Goal: Information Seeking & Learning: Learn about a topic

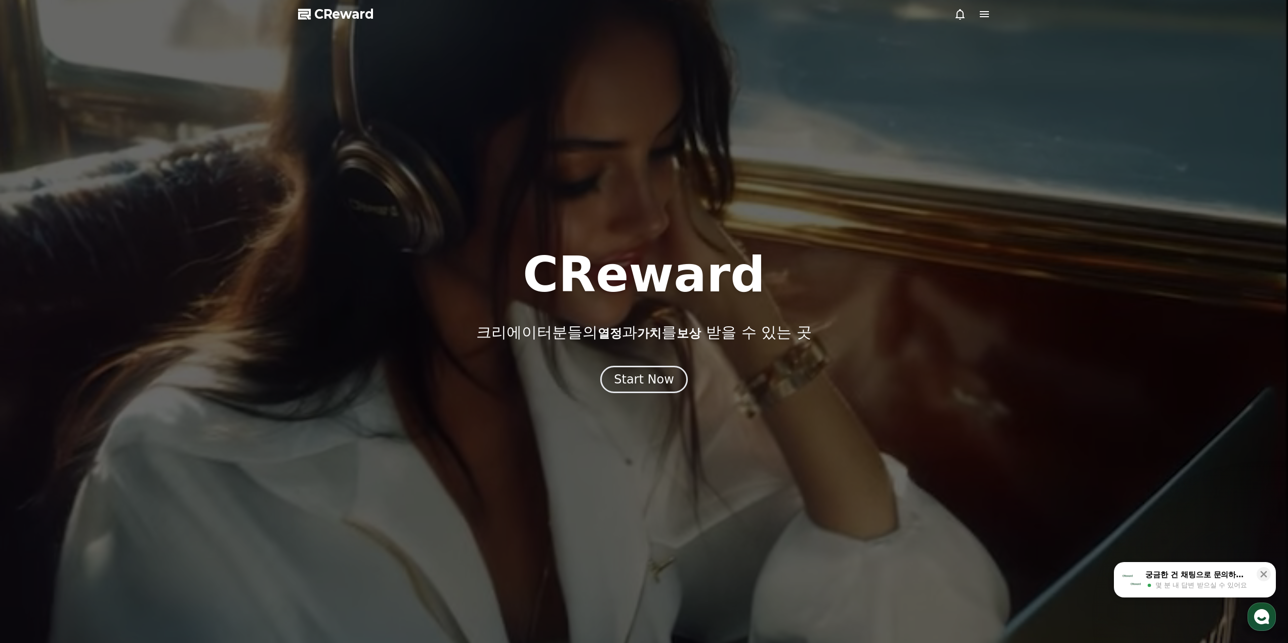
click at [640, 369] on button "Start Now" at bounding box center [644, 379] width 88 height 27
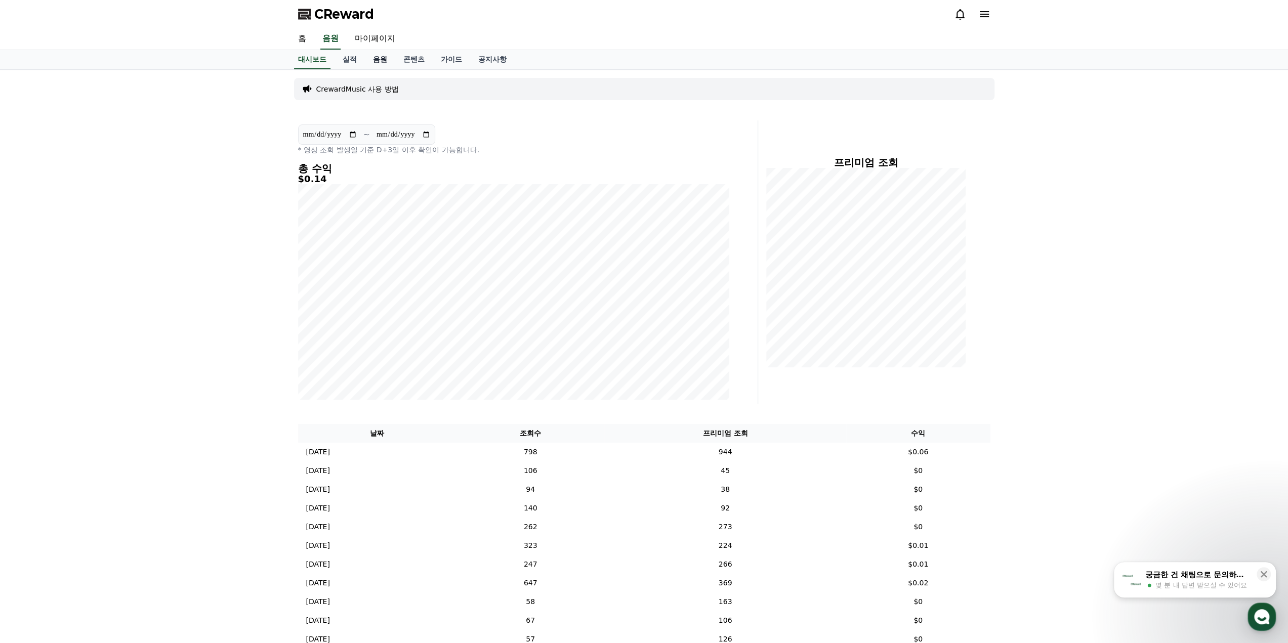
click at [373, 60] on link "음원" at bounding box center [380, 59] width 30 height 19
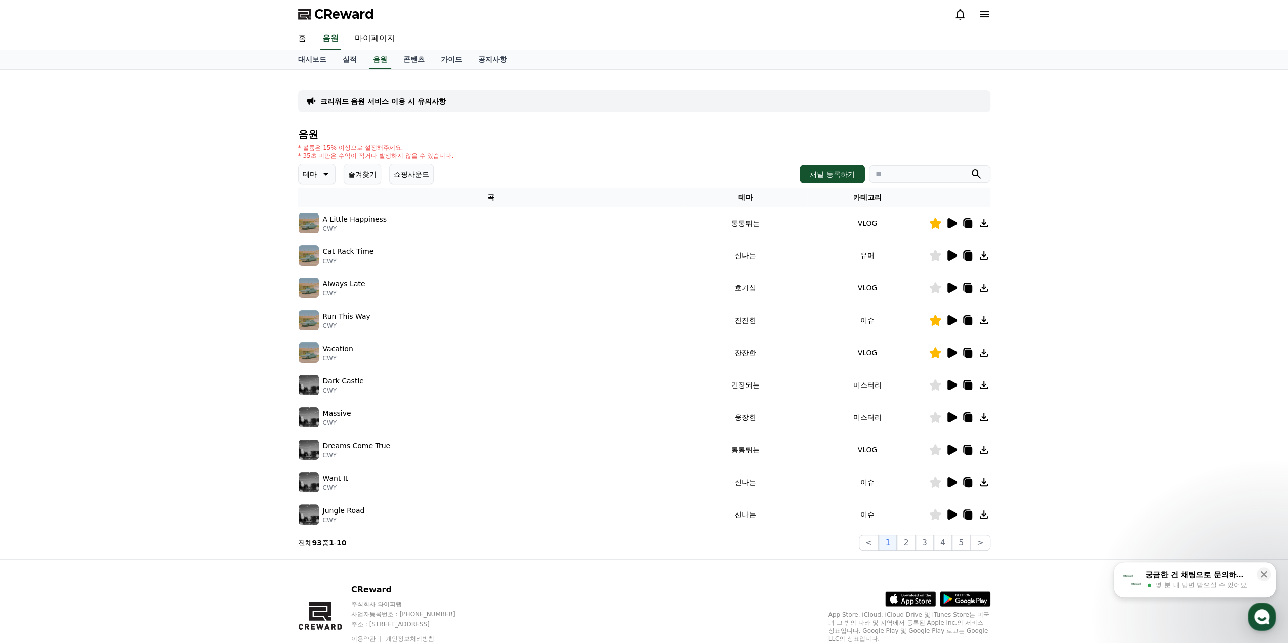
click at [454, 135] on h4 "음원" at bounding box center [644, 134] width 692 height 11
click at [357, 173] on button "즐겨찾기" at bounding box center [362, 174] width 37 height 20
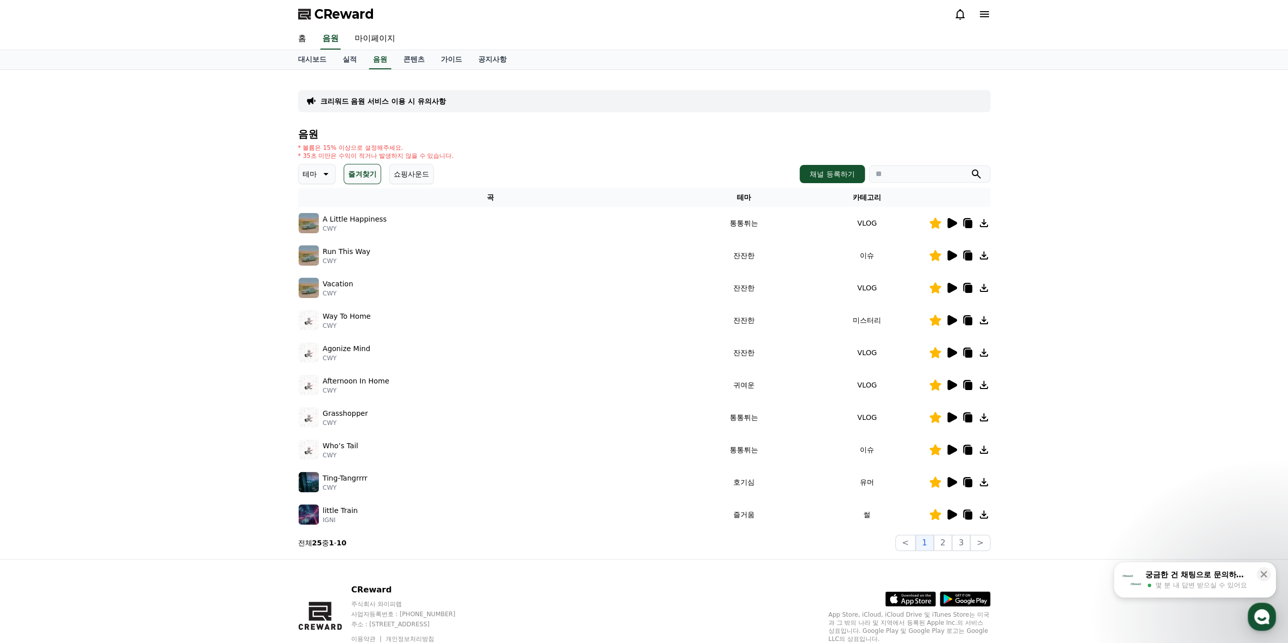
click at [952, 354] on icon at bounding box center [952, 353] width 10 height 10
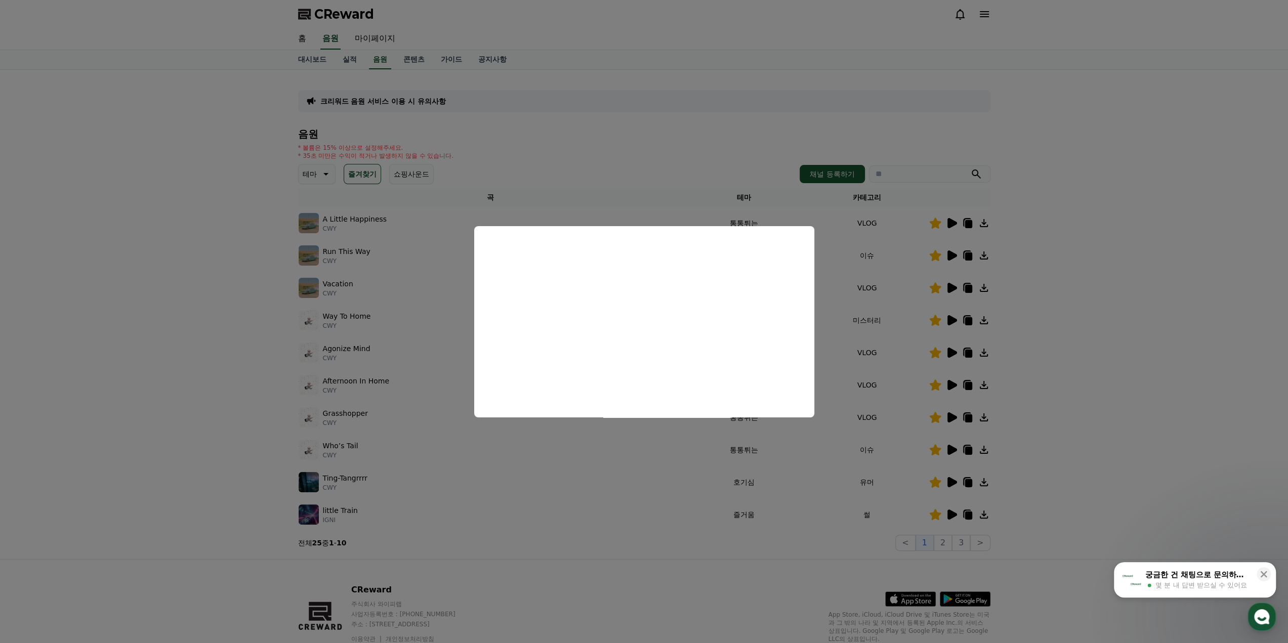
click at [898, 437] on button "close modal" at bounding box center [644, 321] width 1288 height 643
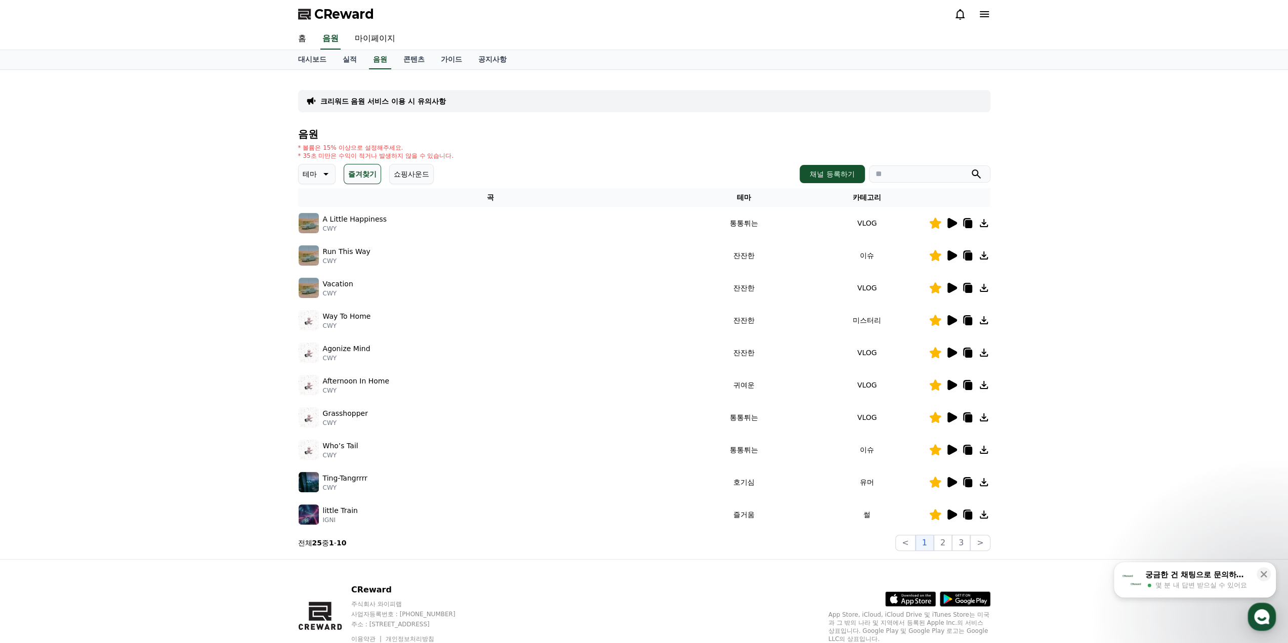
click at [952, 452] on icon at bounding box center [952, 450] width 10 height 10
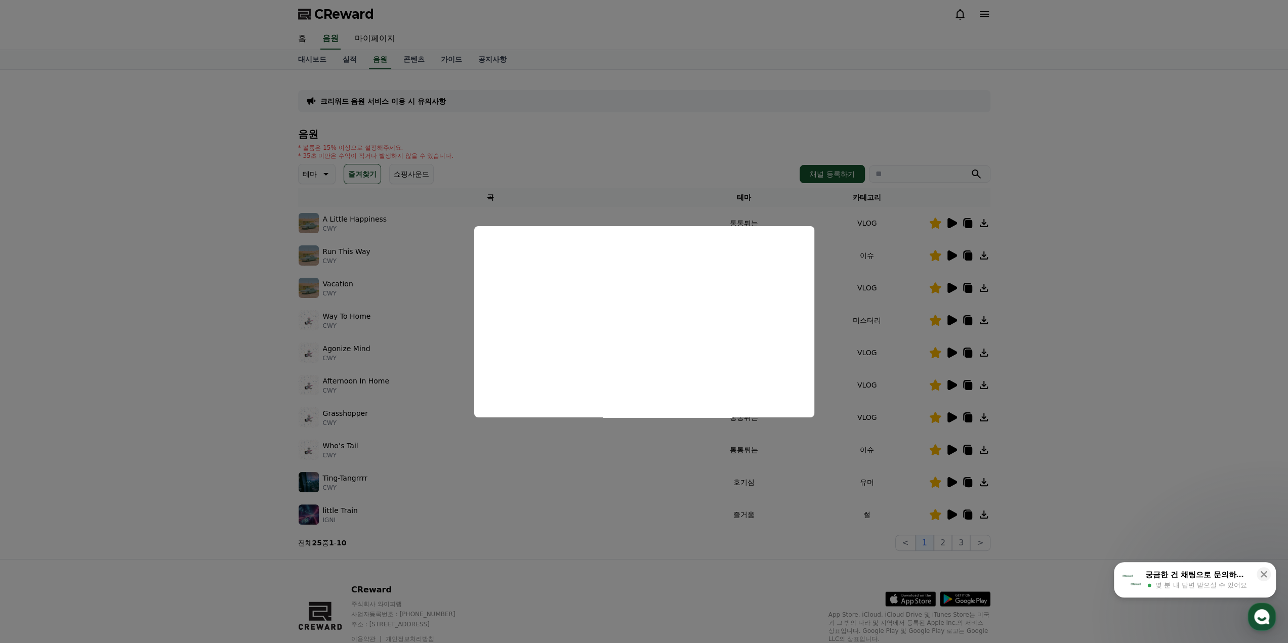
click at [871, 347] on button "close modal" at bounding box center [644, 321] width 1288 height 643
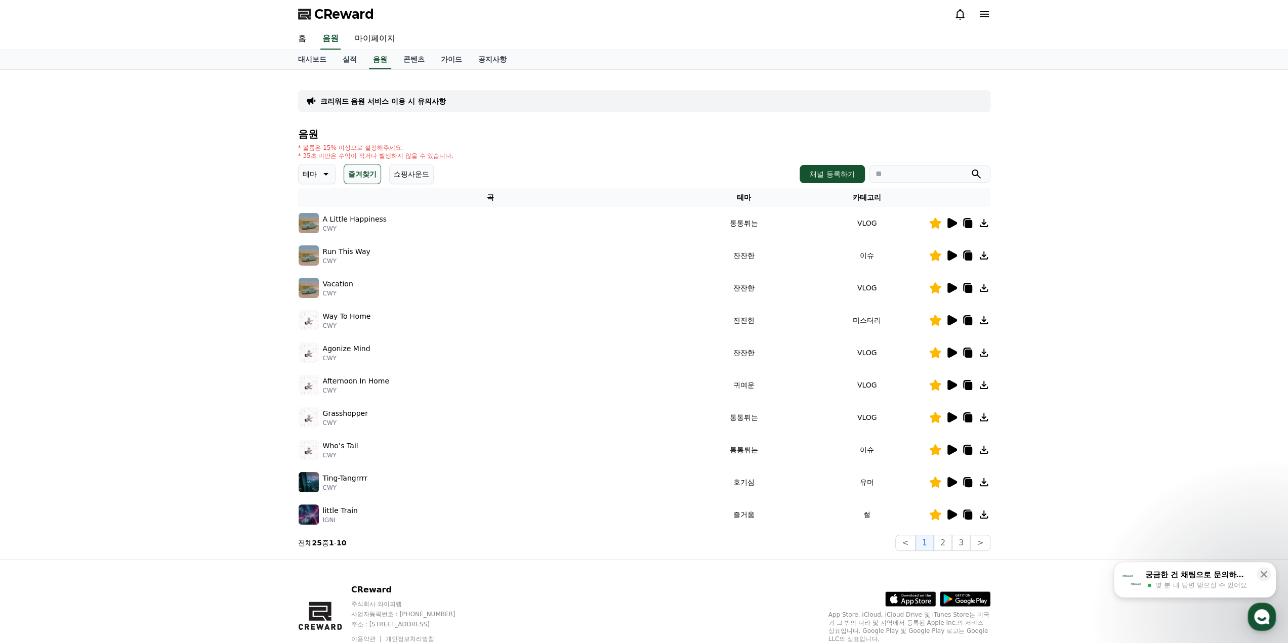
click at [955, 452] on icon at bounding box center [951, 450] width 12 height 12
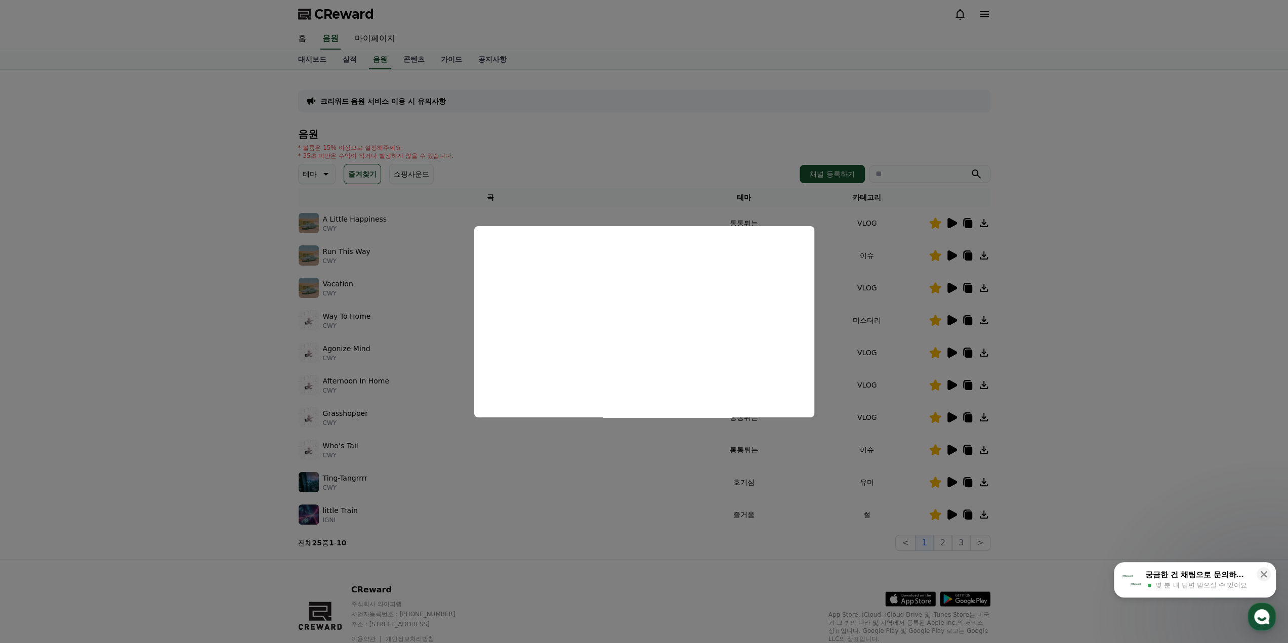
click at [828, 217] on button "close modal" at bounding box center [644, 321] width 1288 height 643
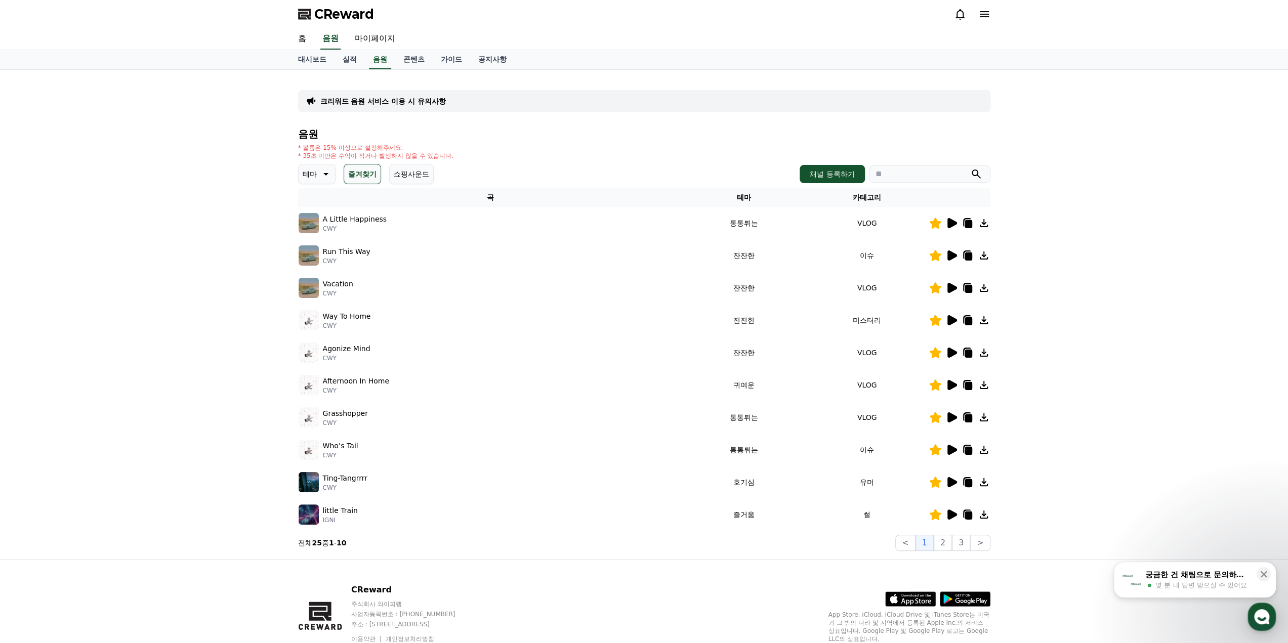
click at [805, 451] on td "이슈" at bounding box center [866, 450] width 123 height 32
click at [954, 445] on icon at bounding box center [951, 450] width 12 height 12
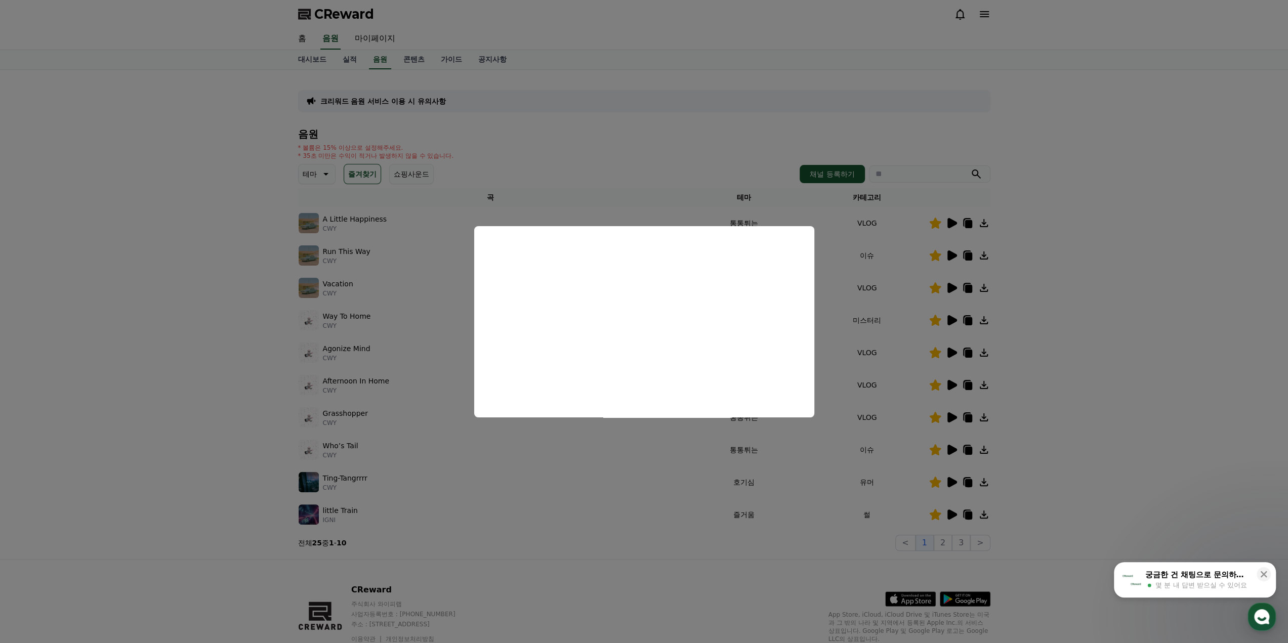
click at [961, 417] on button "close modal" at bounding box center [644, 321] width 1288 height 643
click at [957, 414] on div at bounding box center [959, 417] width 61 height 12
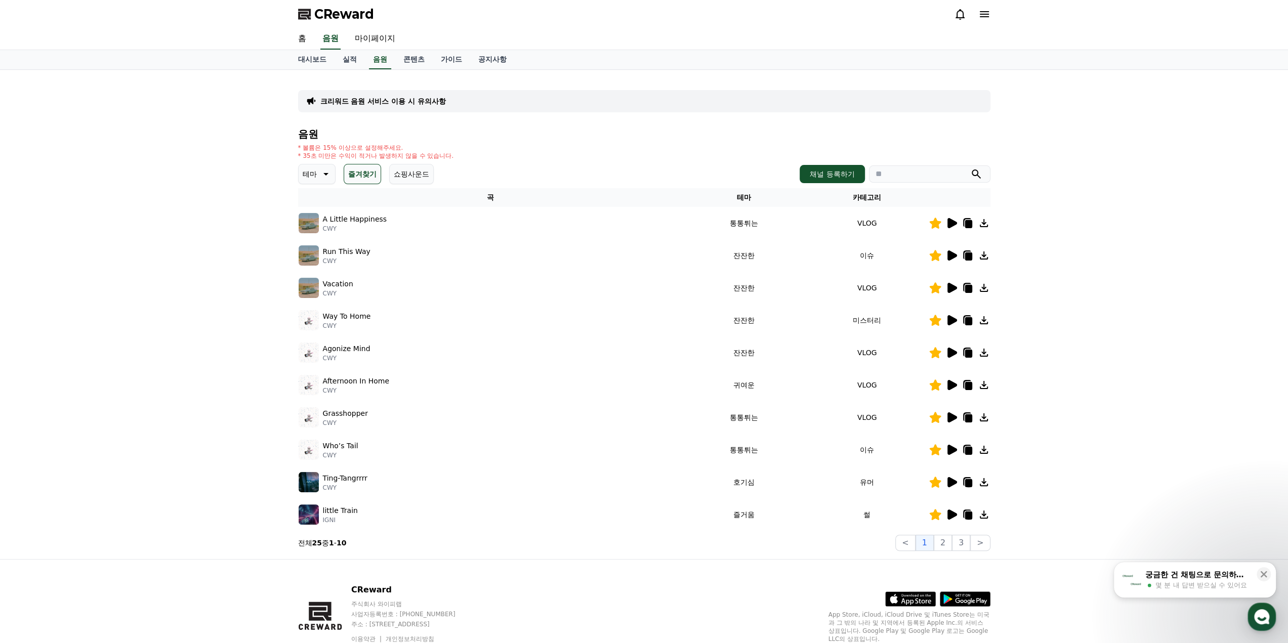
click at [957, 417] on div at bounding box center [959, 417] width 61 height 12
click at [958, 423] on td at bounding box center [959, 417] width 62 height 32
click at [955, 418] on icon at bounding box center [952, 417] width 10 height 10
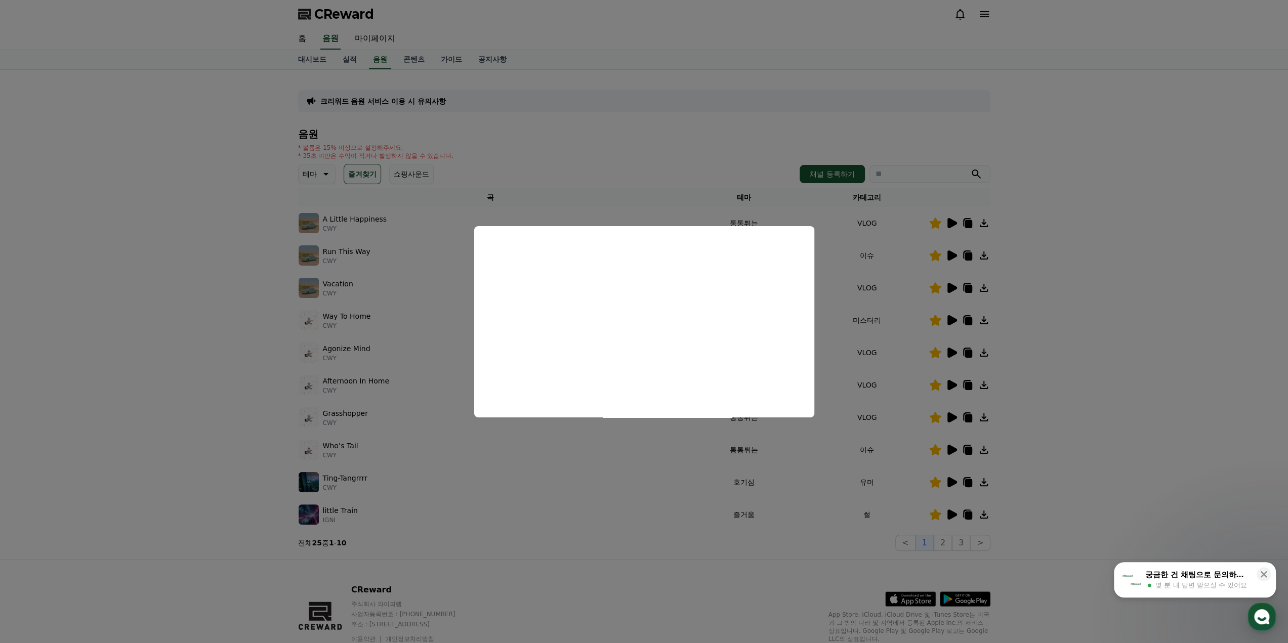
click at [955, 410] on button "close modal" at bounding box center [644, 321] width 1288 height 643
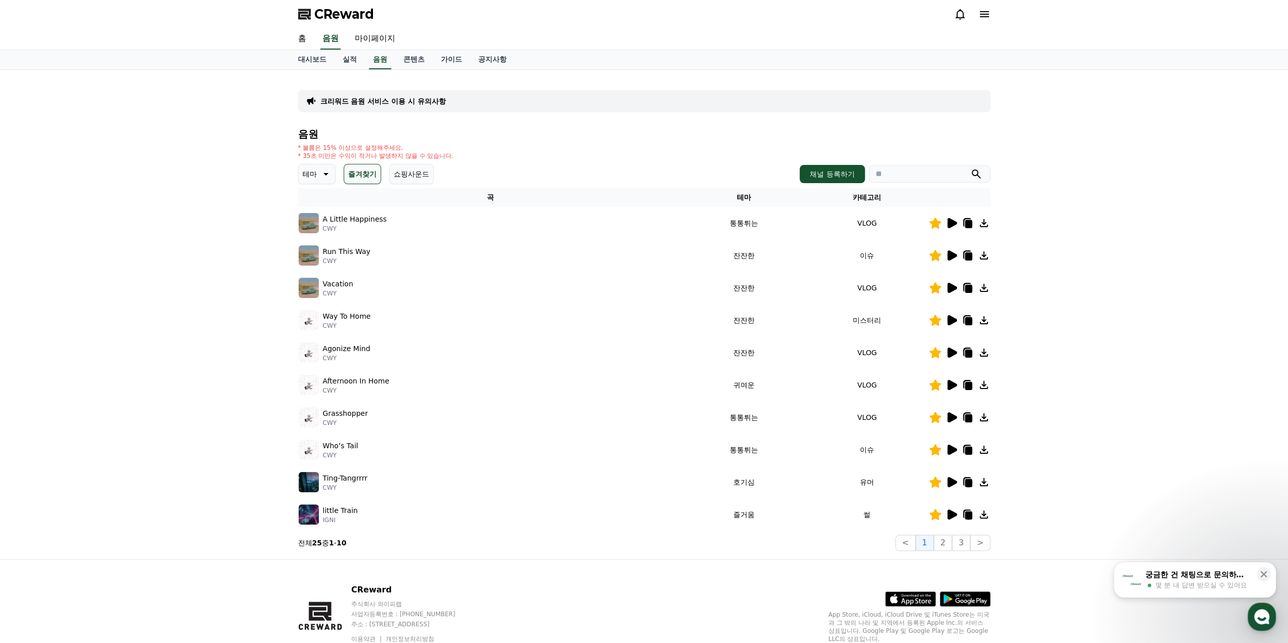
click at [952, 386] on icon at bounding box center [952, 385] width 10 height 10
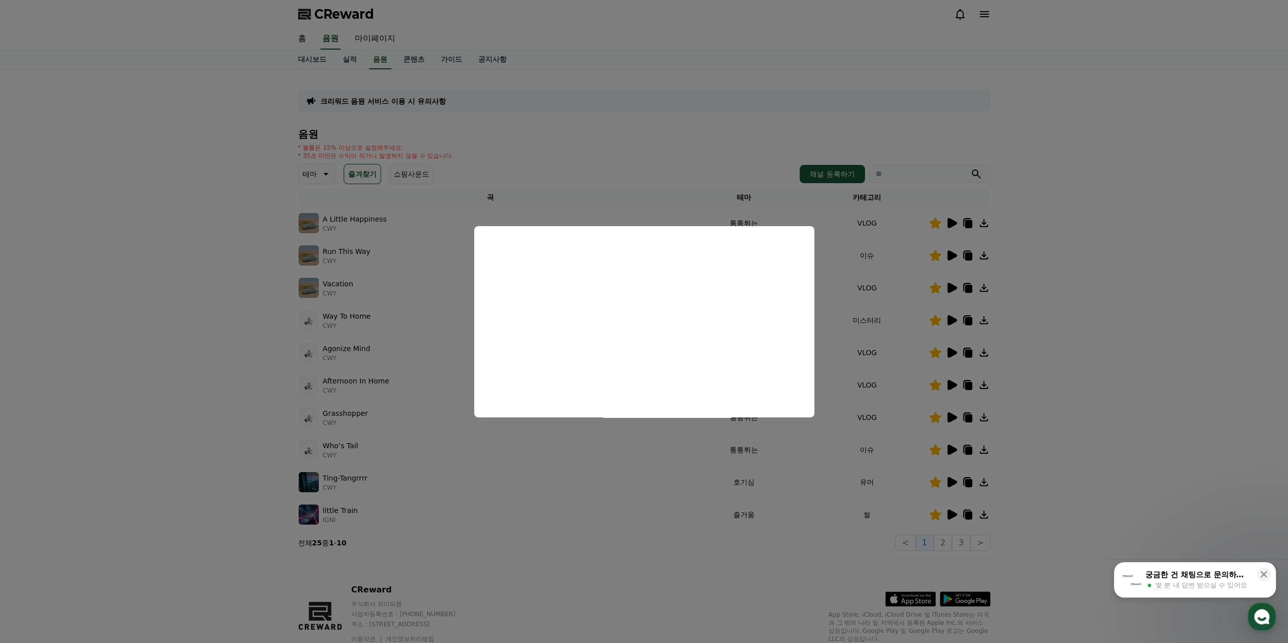
click at [952, 374] on button "close modal" at bounding box center [644, 321] width 1288 height 643
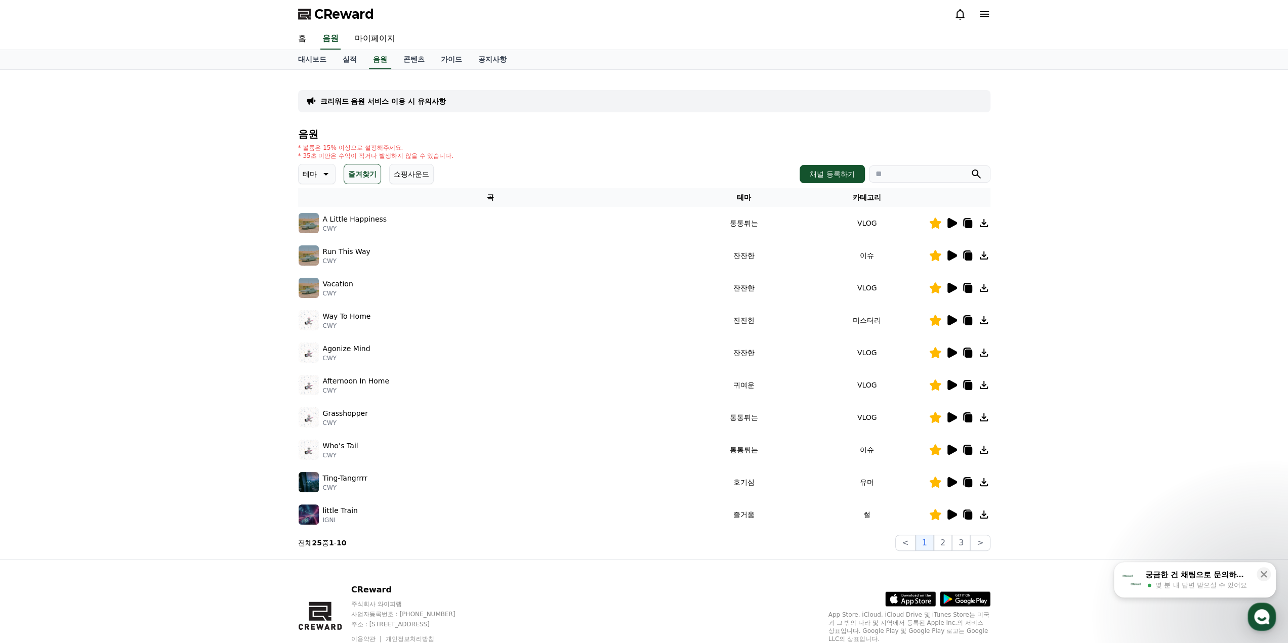
click at [953, 355] on icon at bounding box center [952, 353] width 10 height 10
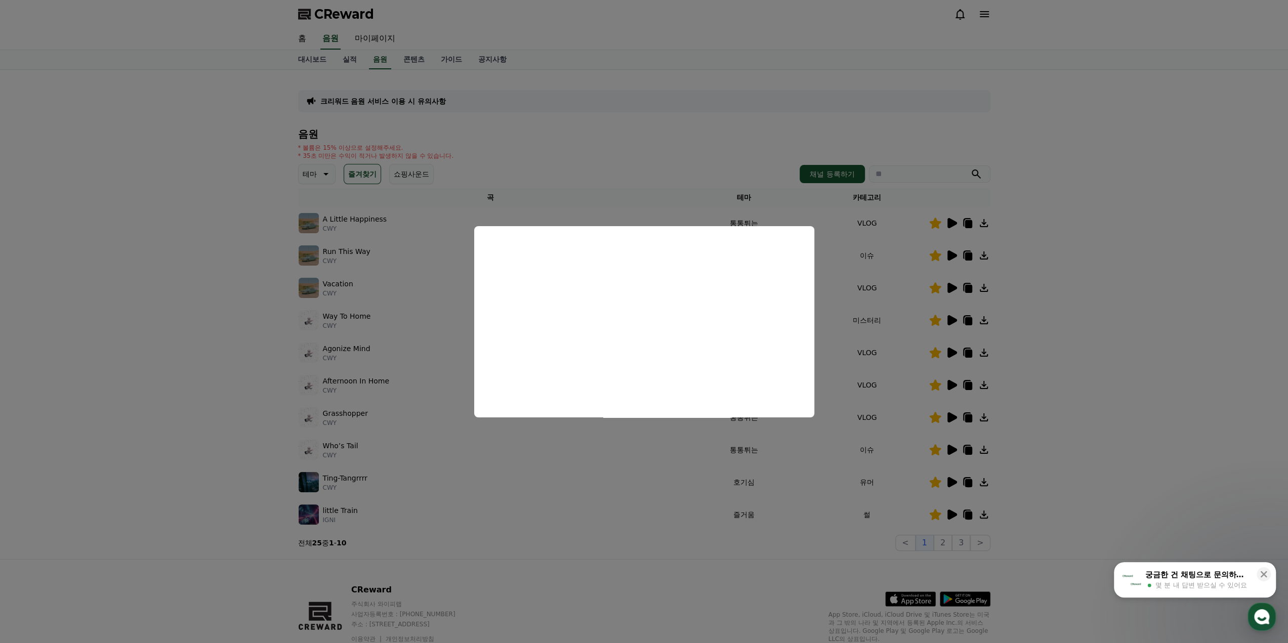
click at [956, 422] on button "close modal" at bounding box center [644, 321] width 1288 height 643
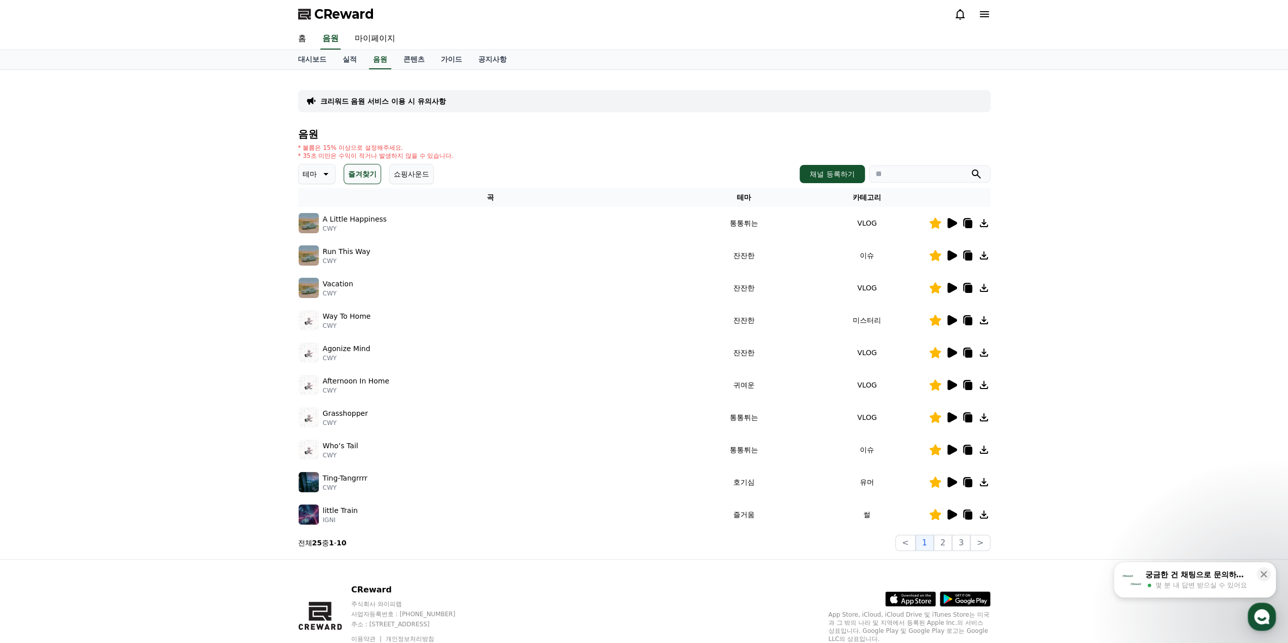
click at [947, 457] on td at bounding box center [959, 450] width 62 height 32
click at [951, 451] on icon at bounding box center [952, 450] width 10 height 10
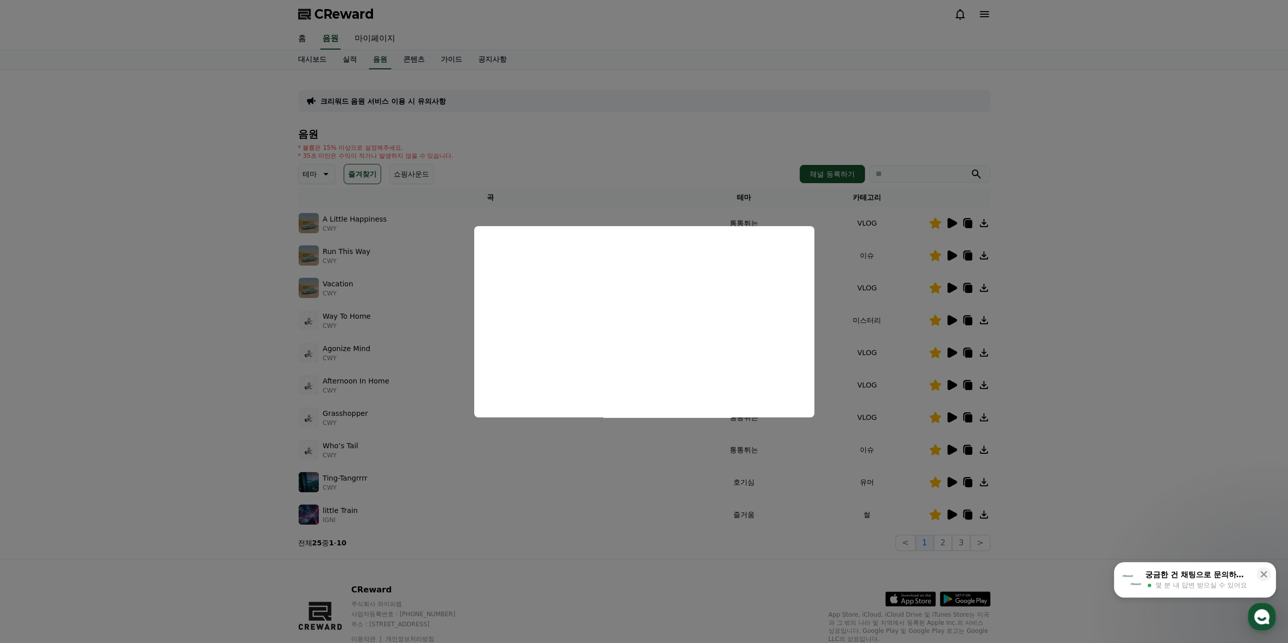
click at [898, 387] on button "close modal" at bounding box center [644, 321] width 1288 height 643
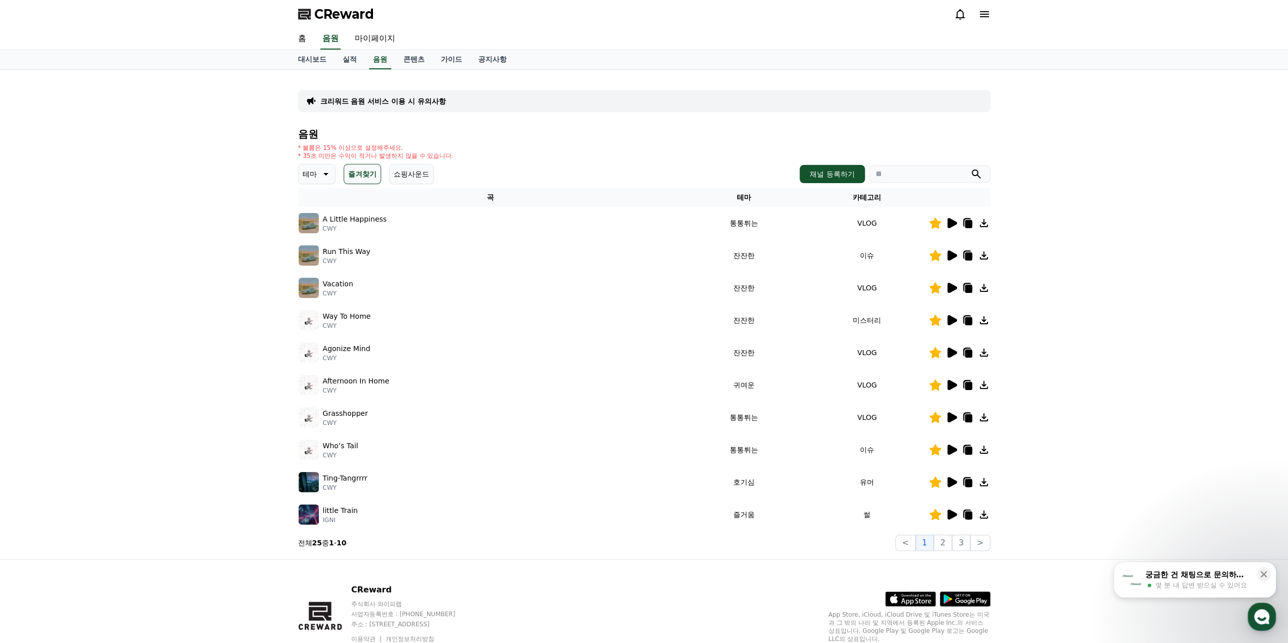
click at [953, 284] on icon at bounding box center [951, 288] width 12 height 12
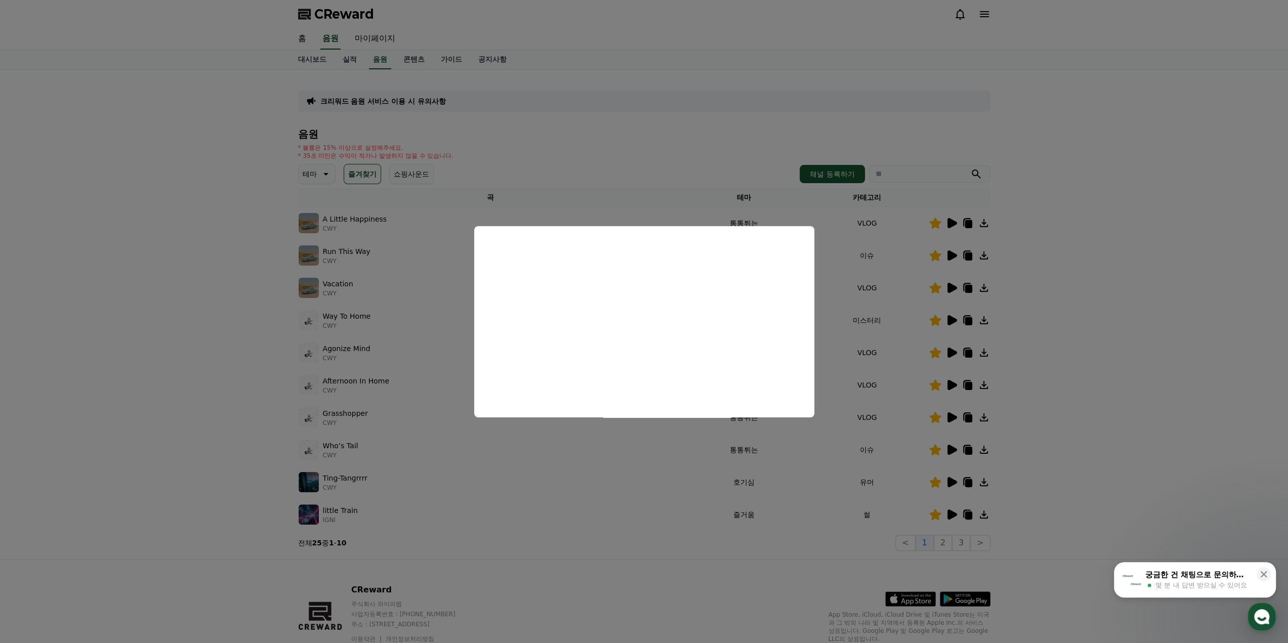
click at [950, 261] on button "close modal" at bounding box center [644, 321] width 1288 height 643
click at [950, 261] on td at bounding box center [959, 255] width 62 height 32
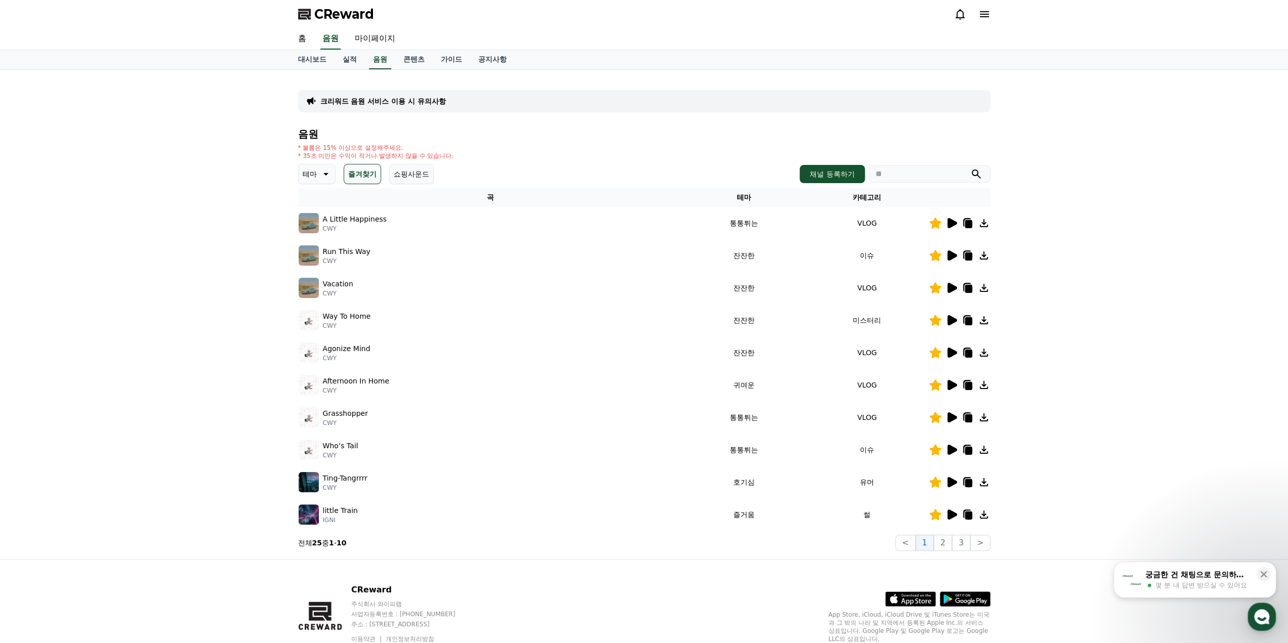
click at [951, 259] on icon at bounding box center [951, 255] width 12 height 12
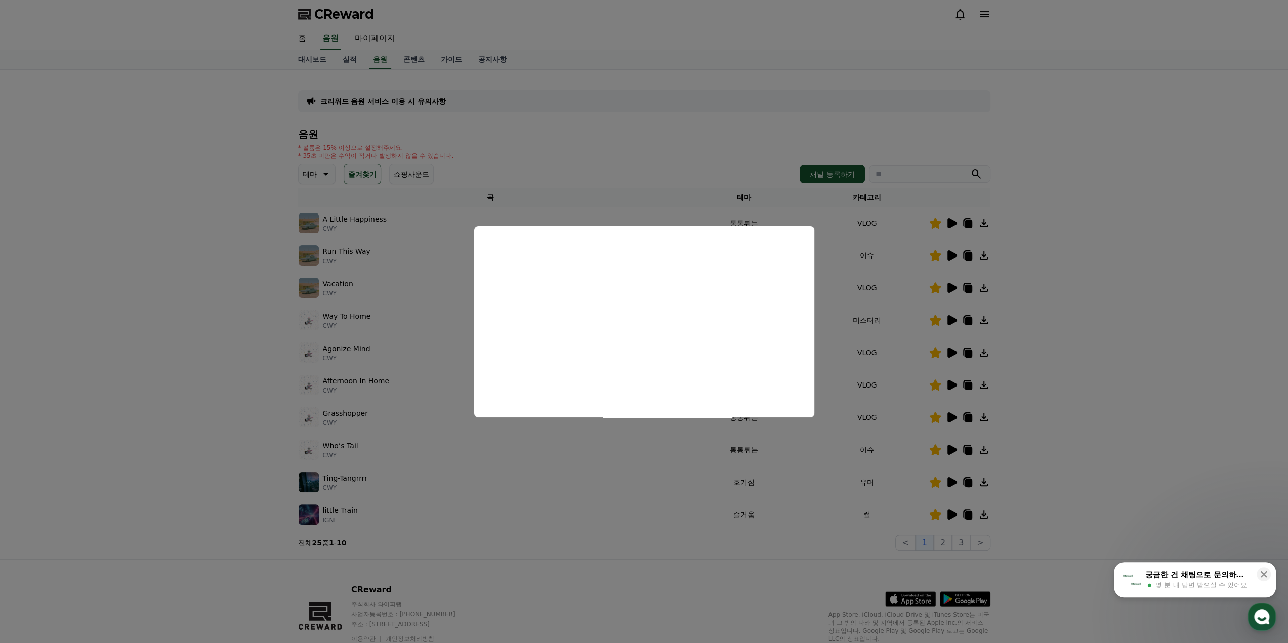
click at [852, 555] on button "close modal" at bounding box center [644, 321] width 1288 height 643
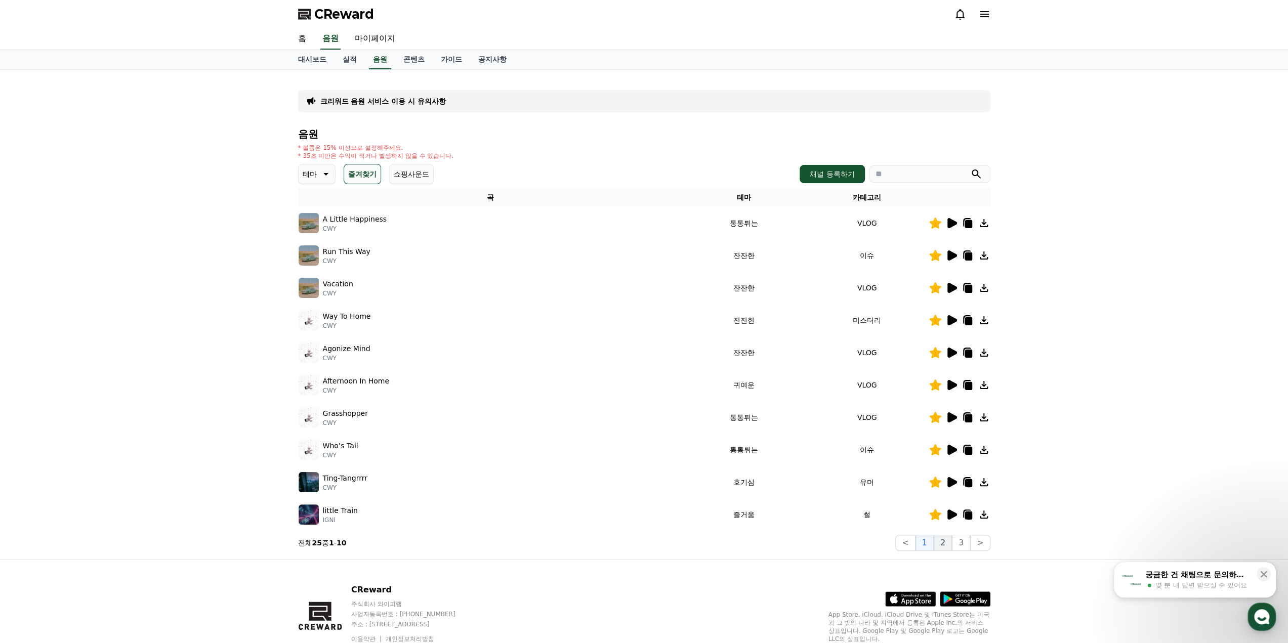
click at [940, 542] on button "2" at bounding box center [942, 543] width 18 height 16
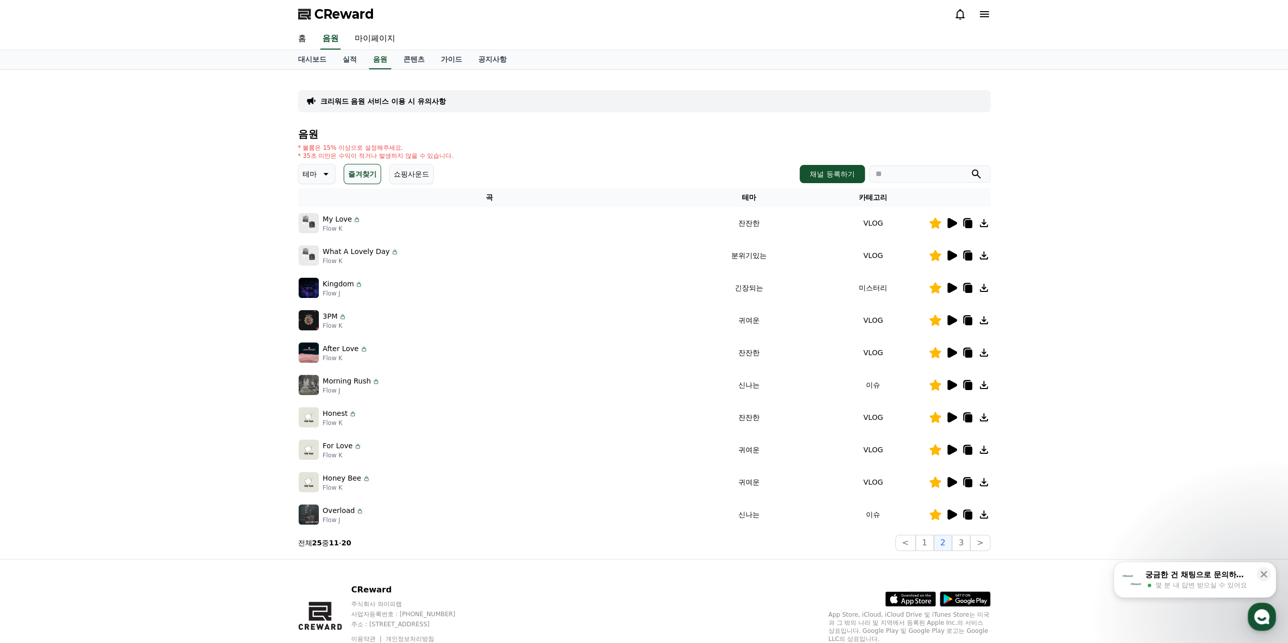
click at [952, 452] on icon at bounding box center [952, 450] width 10 height 10
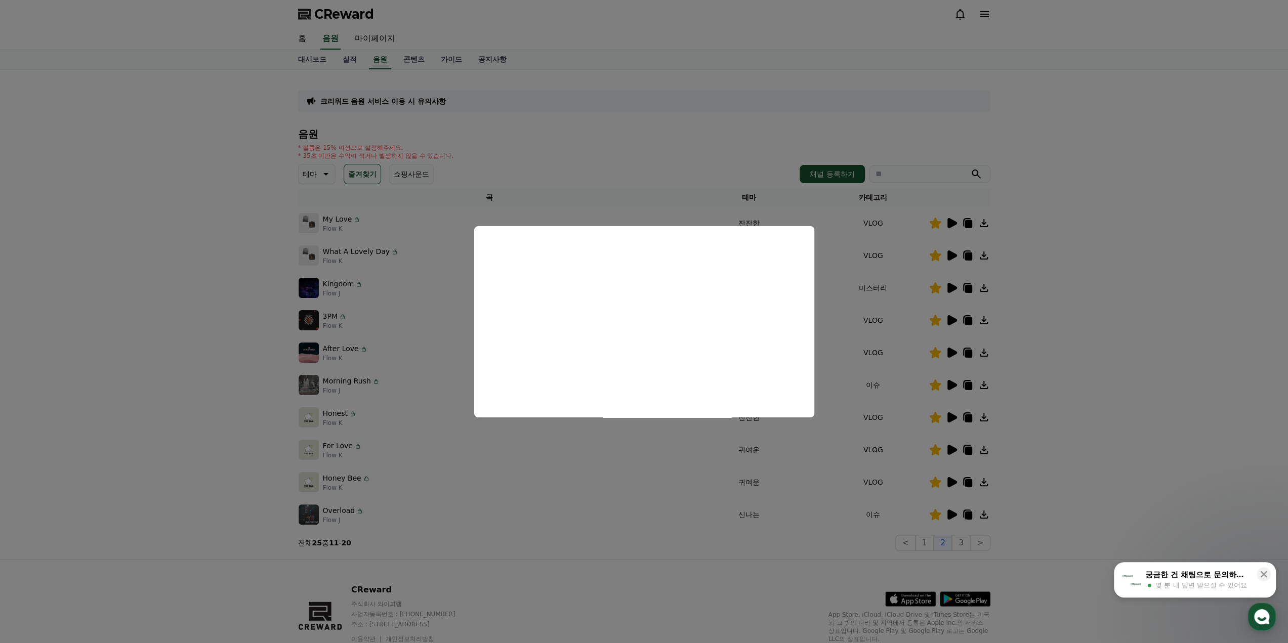
click at [913, 426] on button "close modal" at bounding box center [644, 321] width 1288 height 643
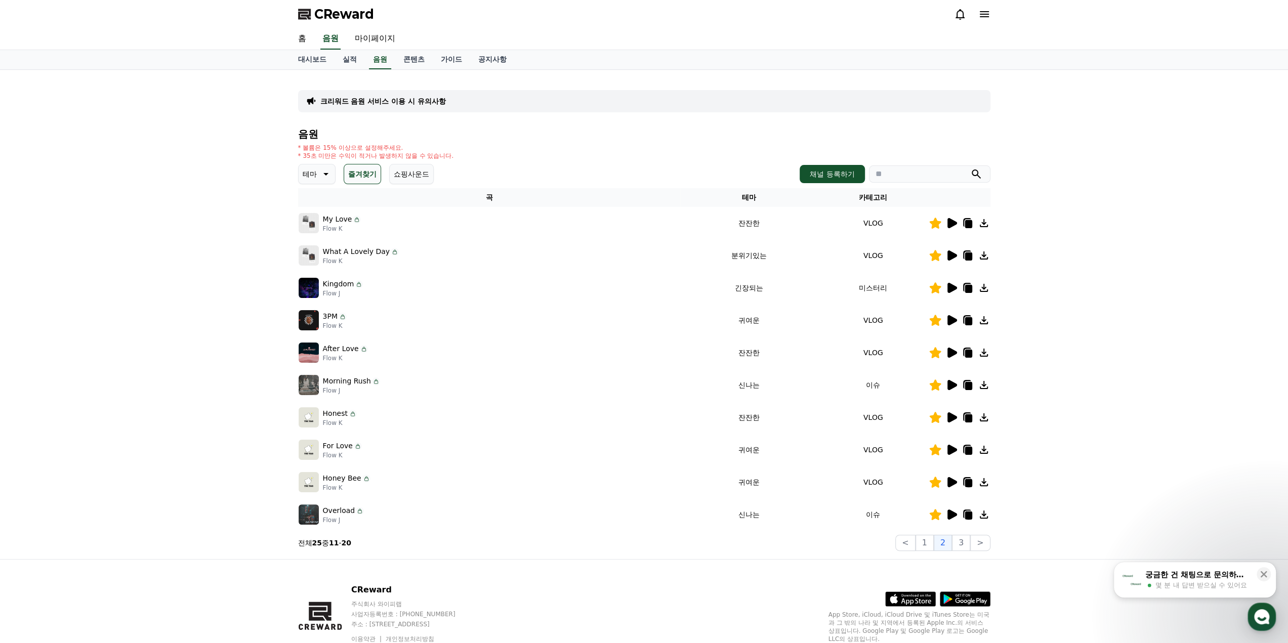
click at [953, 418] on icon at bounding box center [952, 417] width 10 height 10
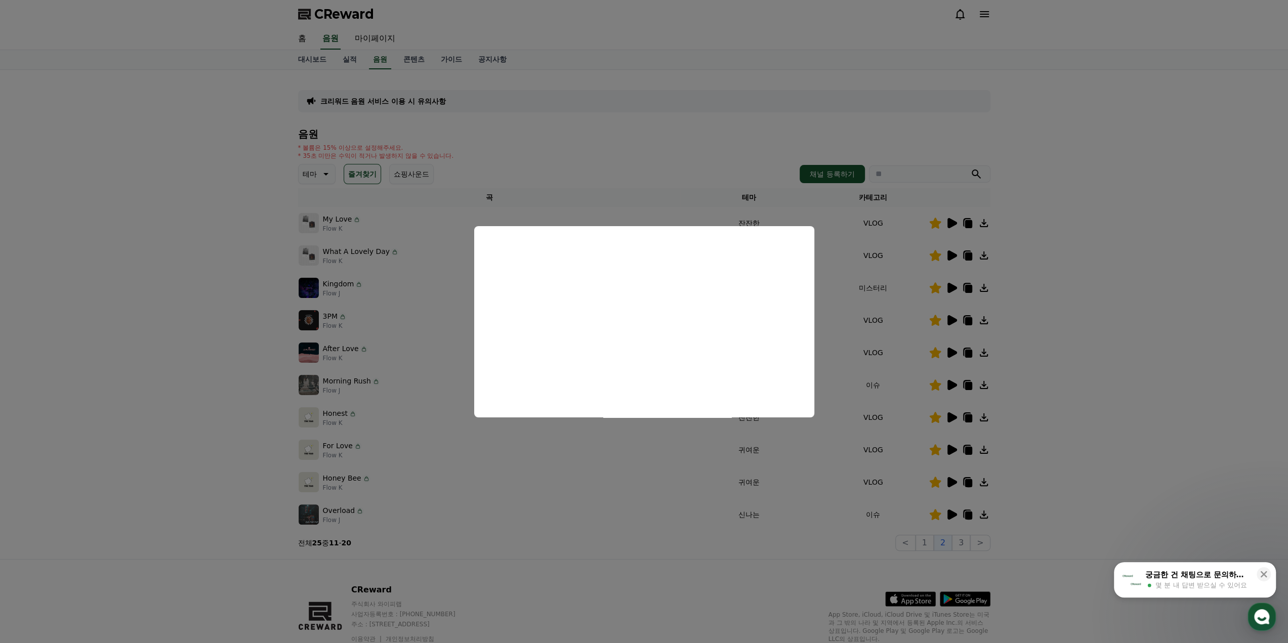
click at [440, 228] on button "close modal" at bounding box center [644, 321] width 1288 height 643
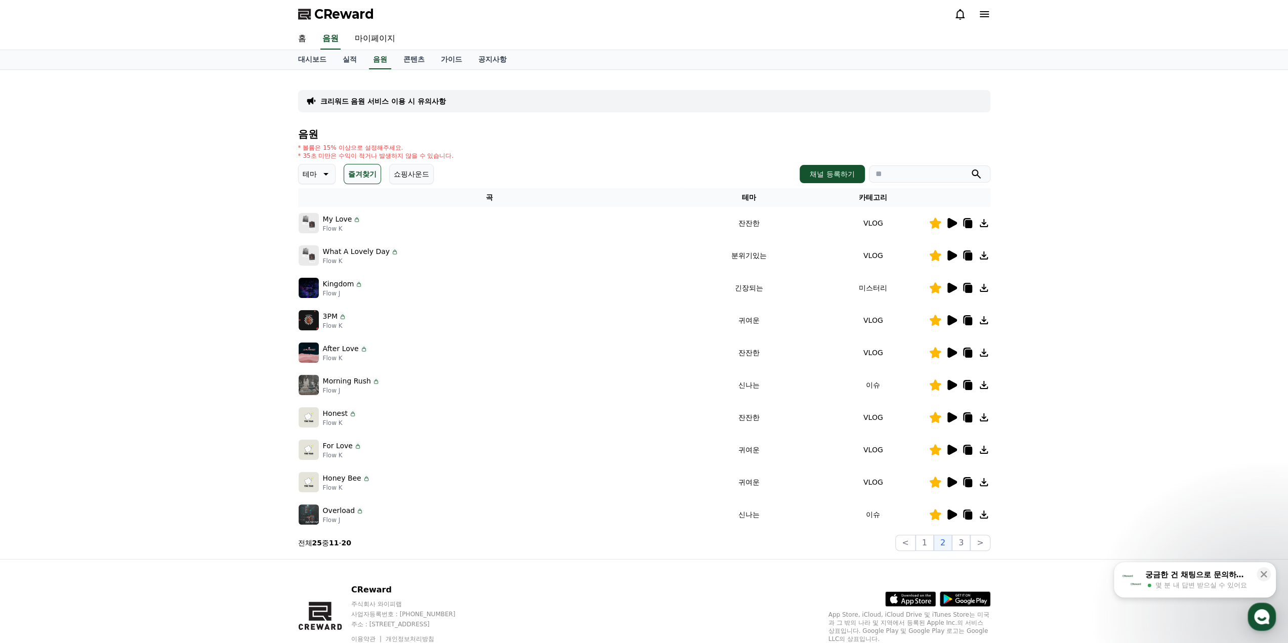
click at [954, 229] on td at bounding box center [959, 223] width 62 height 32
click at [954, 227] on icon at bounding box center [951, 223] width 12 height 12
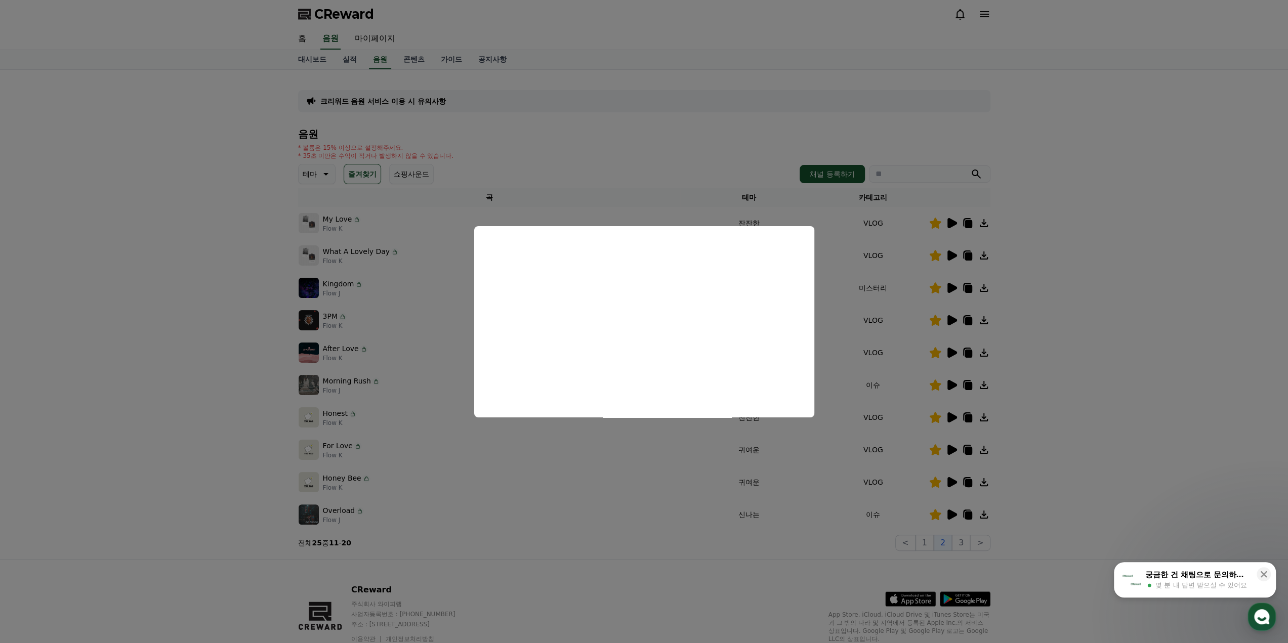
click at [589, 138] on button "close modal" at bounding box center [644, 321] width 1288 height 643
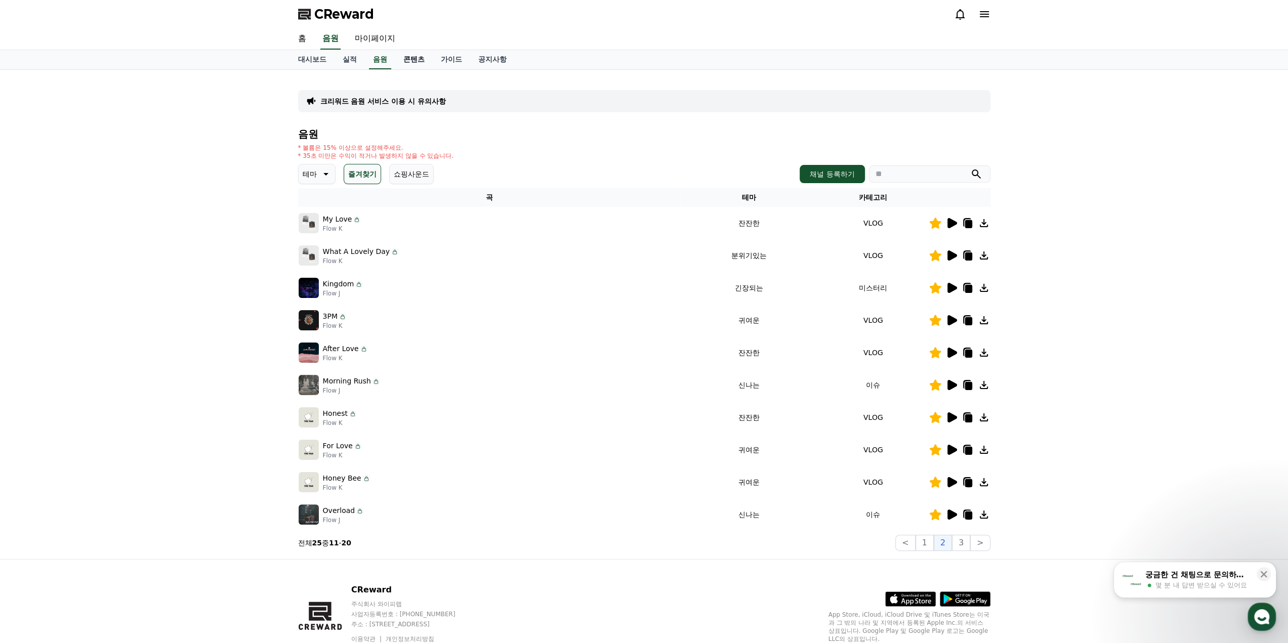
click at [418, 62] on link "콘텐츠" at bounding box center [413, 59] width 37 height 19
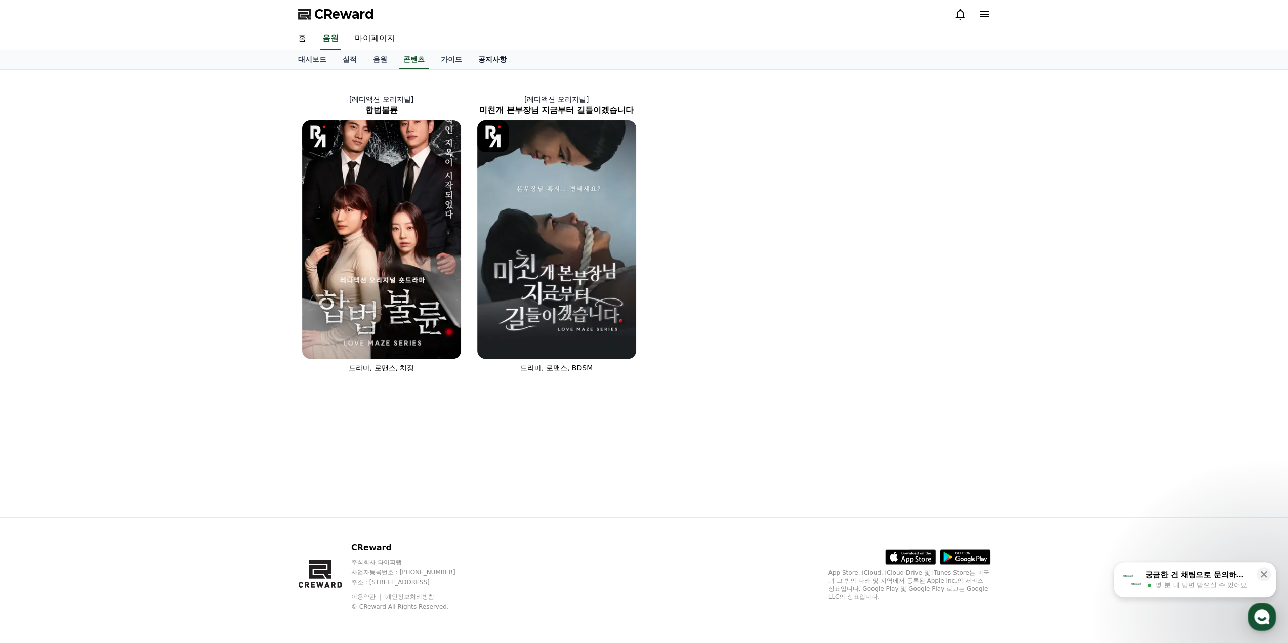
click at [500, 54] on link "공지사항" at bounding box center [492, 59] width 45 height 19
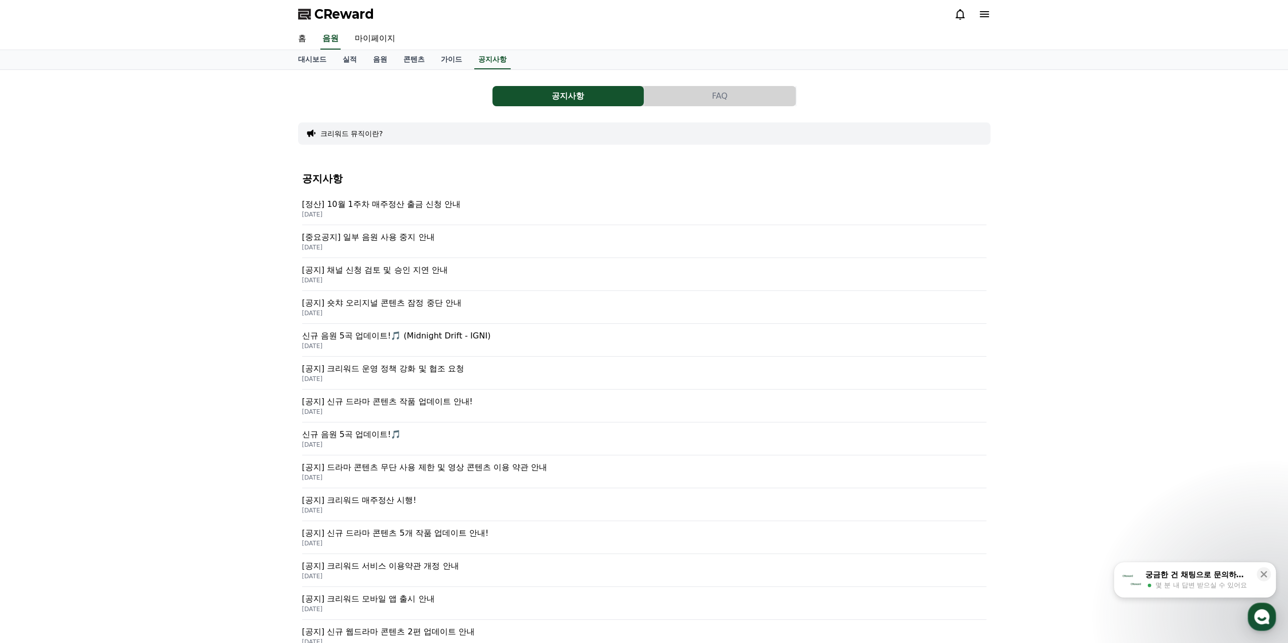
click at [419, 231] on p "[중요공지] 일부 음원 사용 중지 안내" at bounding box center [644, 237] width 684 height 12
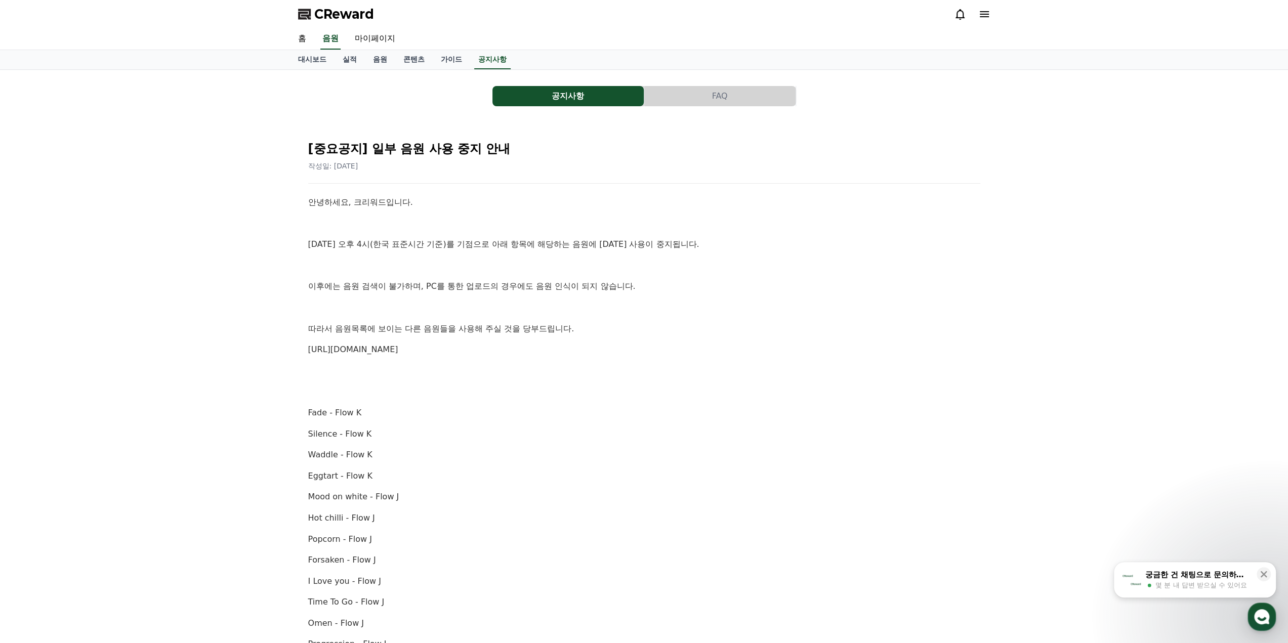
click at [671, 292] on div "안녕하세요, 크리워드입니다. [DATE] 오후 4시(한국 표준시간 기준)를 기점으로 아래 항목에 해당하는 음원에 [DATE] 사용이 중지됩니다…" at bounding box center [644, 592] width 672 height 792
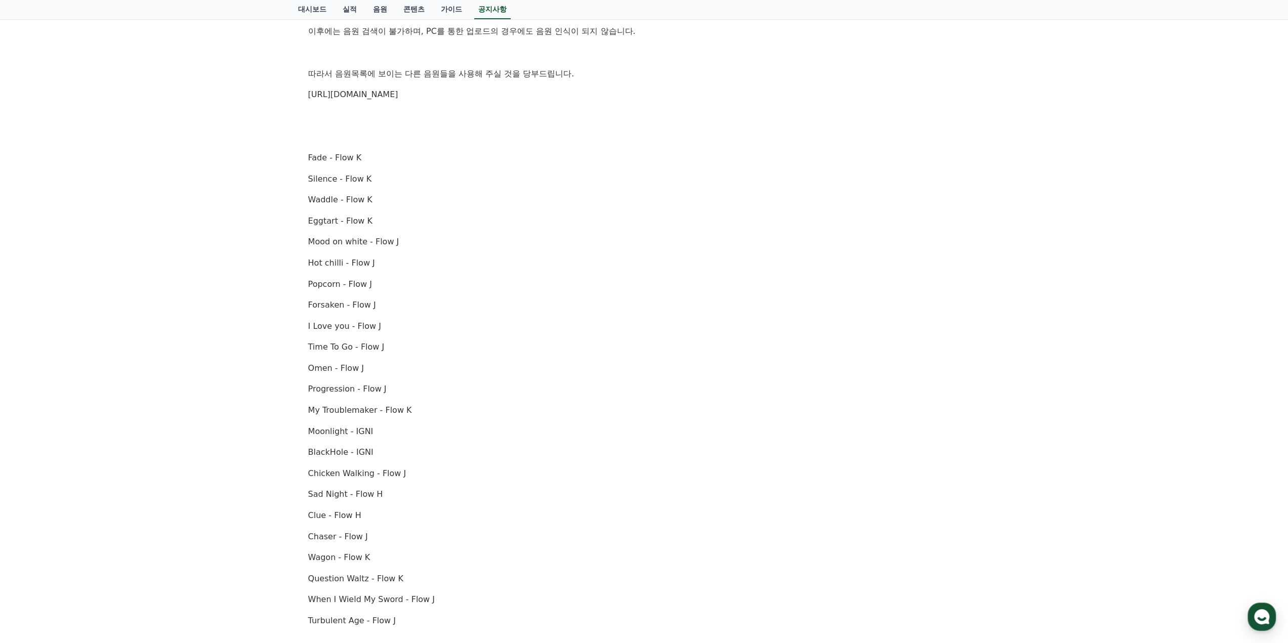
scroll to position [191, 0]
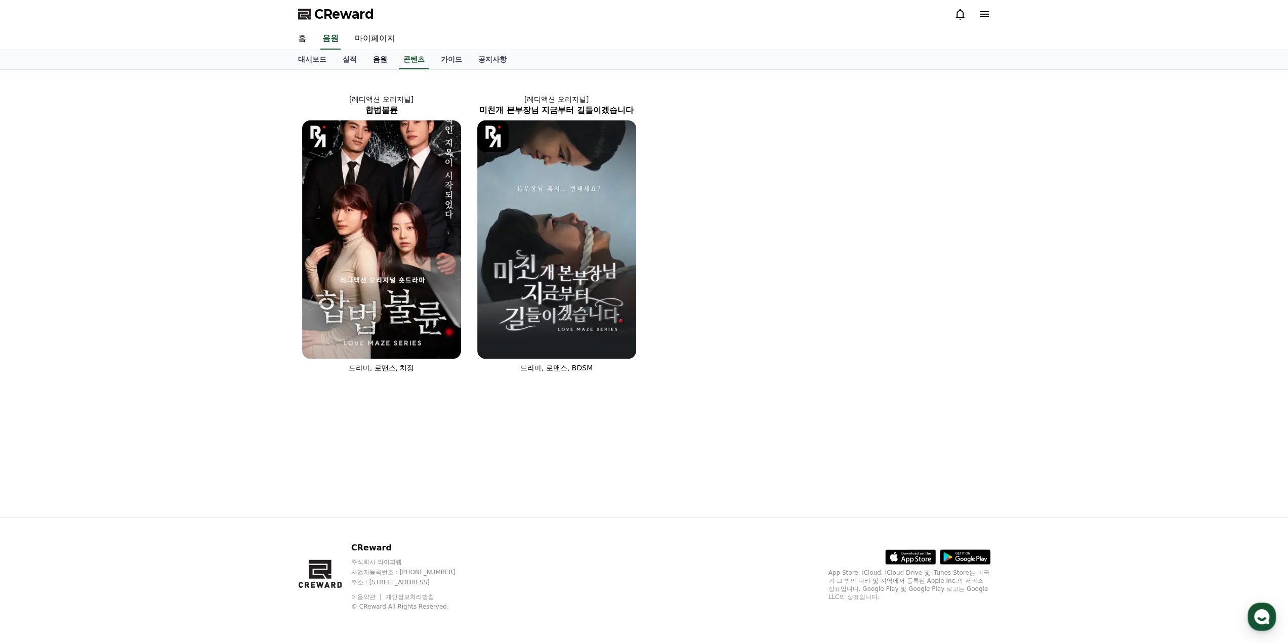
click at [374, 54] on link "음원" at bounding box center [380, 59] width 30 height 19
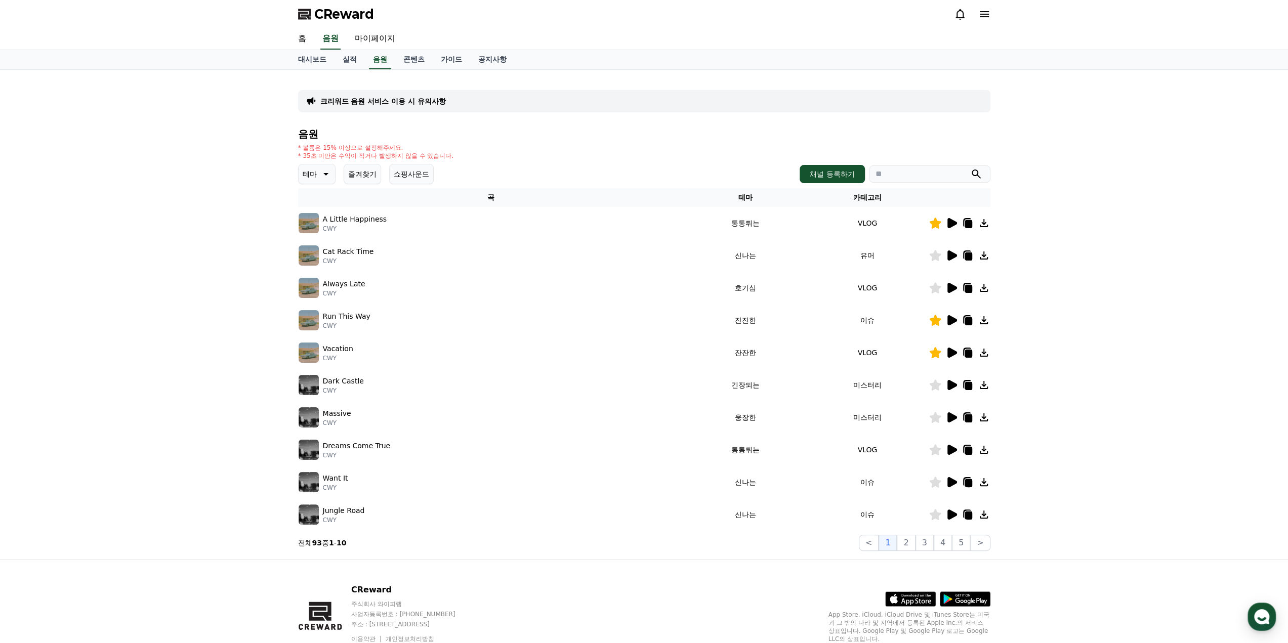
click at [342, 171] on div "테마 즐겨찾기 쇼핑사운드" at bounding box center [366, 174] width 136 height 20
click at [360, 177] on button "즐겨찾기" at bounding box center [362, 174] width 37 height 20
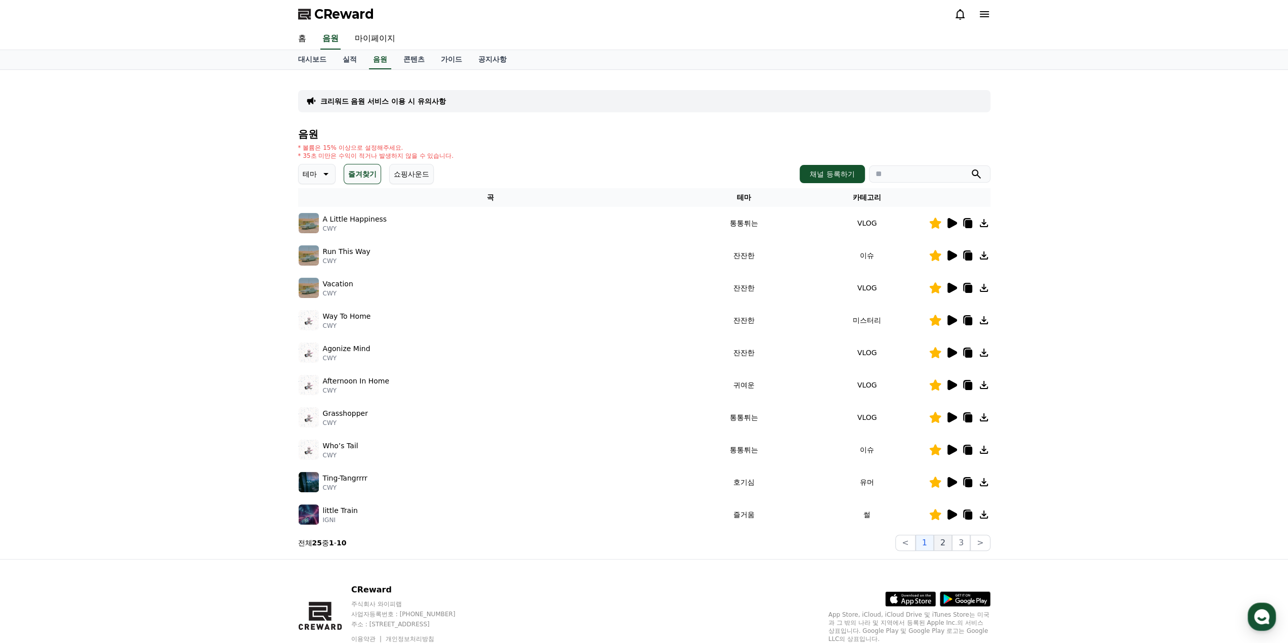
click at [947, 541] on button "2" at bounding box center [942, 543] width 18 height 16
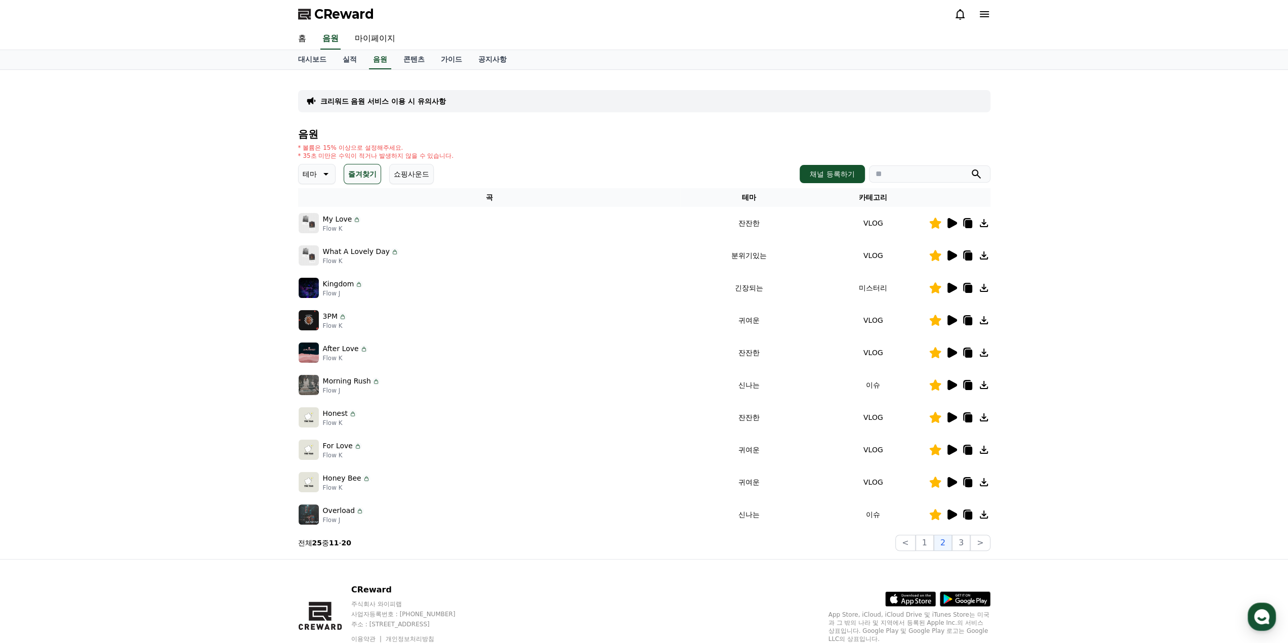
click at [965, 224] on icon at bounding box center [967, 224] width 7 height 8
